Goal: Information Seeking & Learning: Learn about a topic

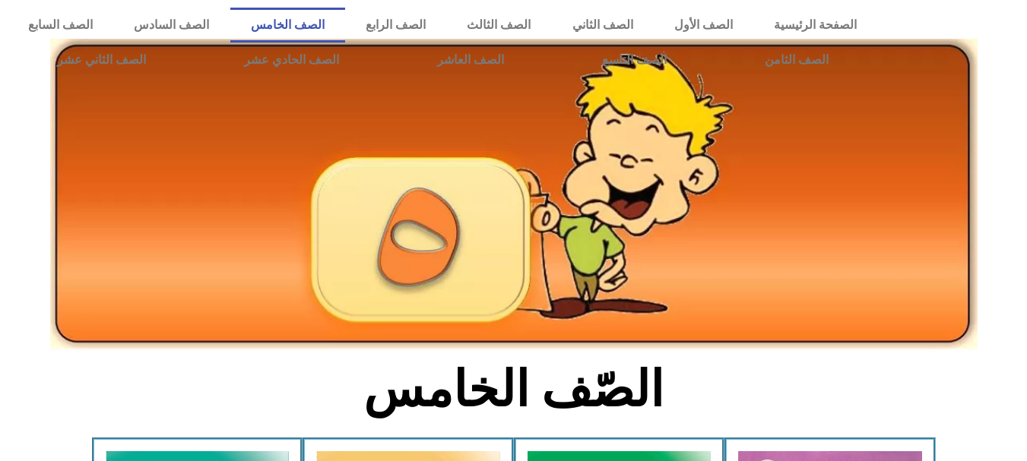
click at [515, 338] on img at bounding box center [513, 195] width 927 height 312
click at [623, 359] on div "الصّف الخامس" at bounding box center [514, 398] width 506 height 79
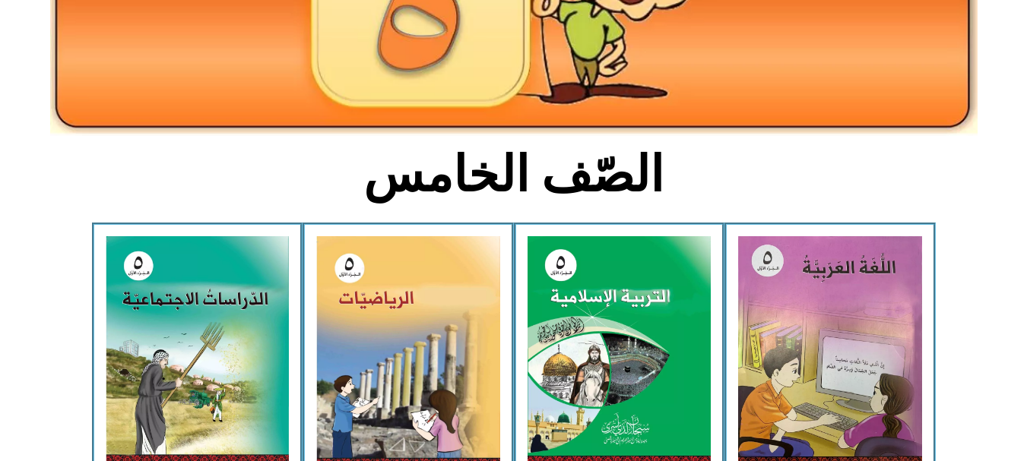
scroll to position [220, 0]
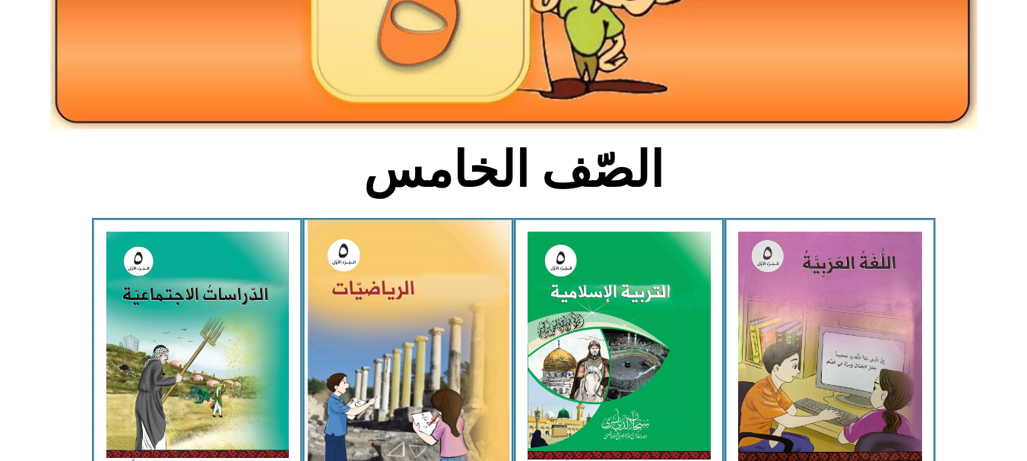
click at [434, 356] on img at bounding box center [408, 347] width 202 height 254
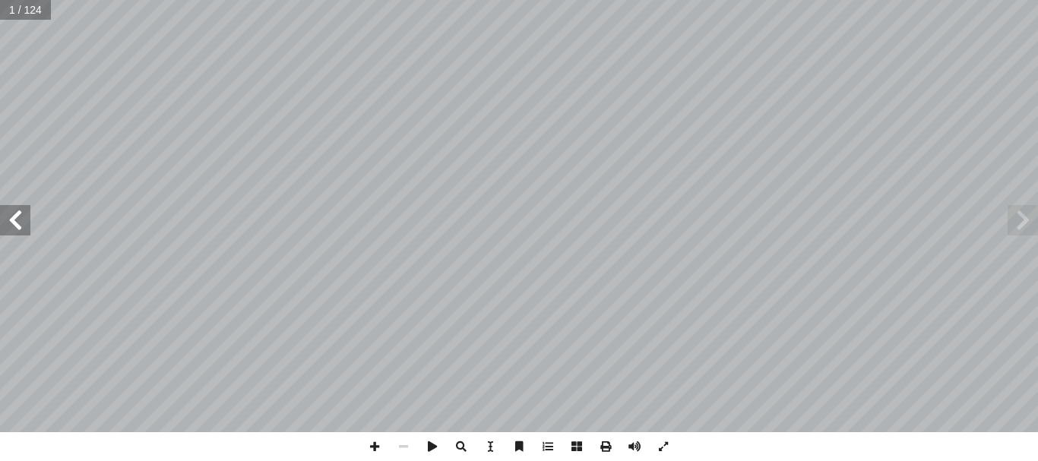
click at [20, 224] on span at bounding box center [15, 220] width 30 height 30
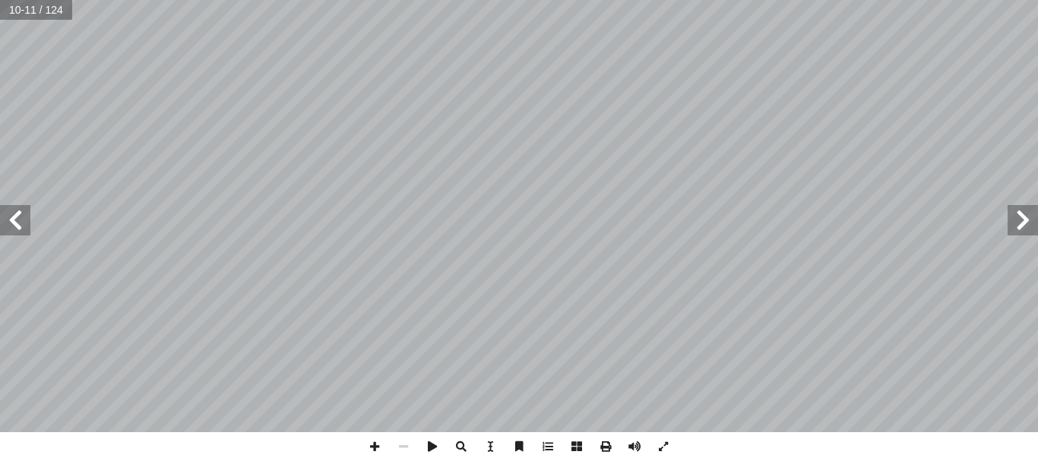
click at [20, 224] on span at bounding box center [15, 220] width 30 height 30
click at [17, 217] on span at bounding box center [15, 220] width 30 height 30
click at [433, 441] on span at bounding box center [432, 447] width 29 height 29
